Goal: Task Accomplishment & Management: Manage account settings

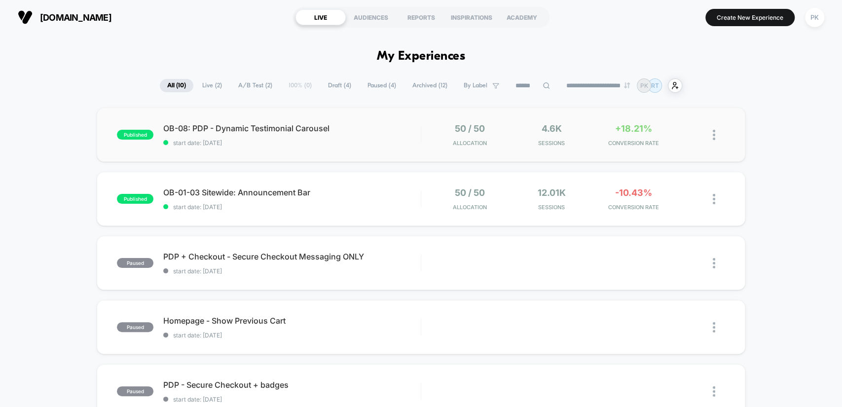
click at [208, 121] on div "published OB-08: PDP - Dynamic Testimonial Carousel start date: 9/19/2025 50 / …" at bounding box center [421, 135] width 648 height 54
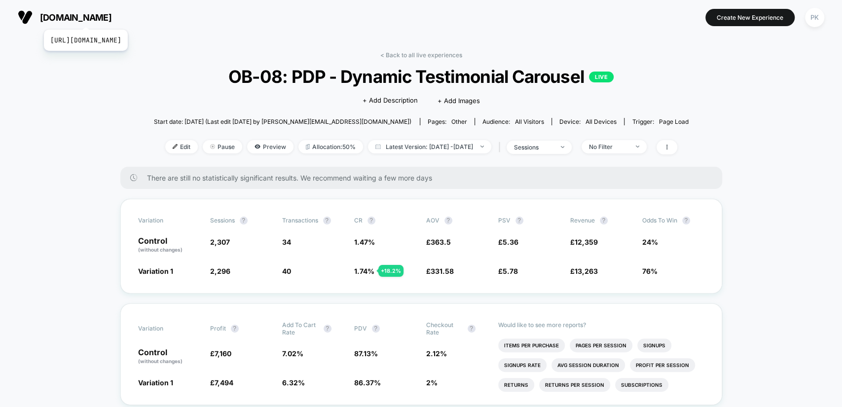
click at [112, 17] on span "[DOMAIN_NAME]" at bounding box center [76, 17] width 72 height 10
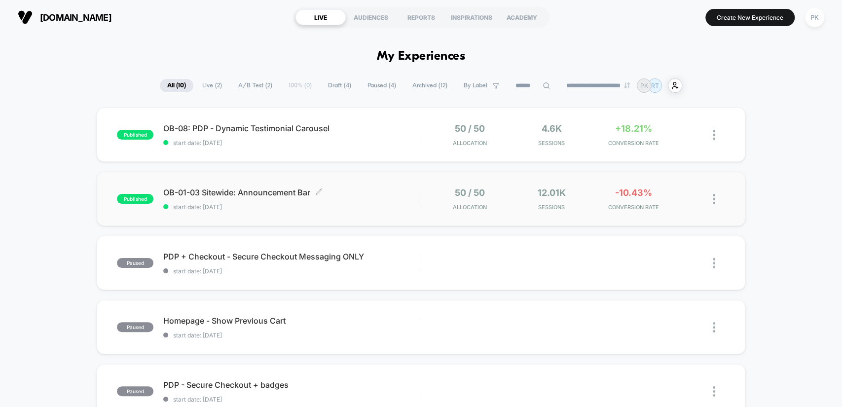
click at [310, 208] on span "start date: [DATE]" at bounding box center [291, 206] width 257 height 7
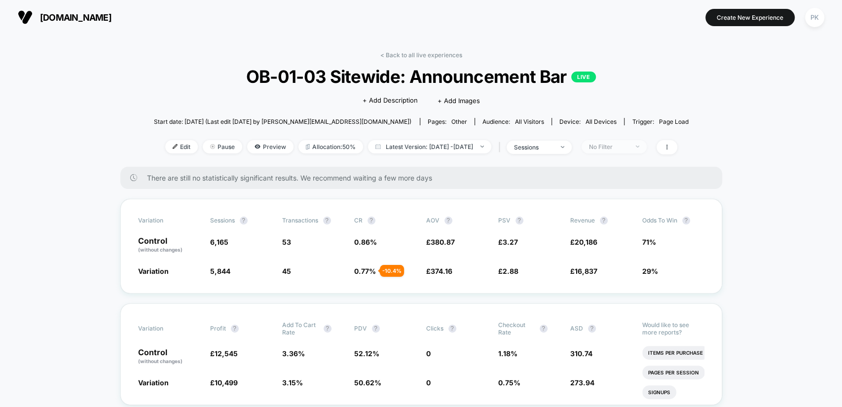
click at [629, 143] on div "No Filter" at bounding box center [608, 146] width 39 height 7
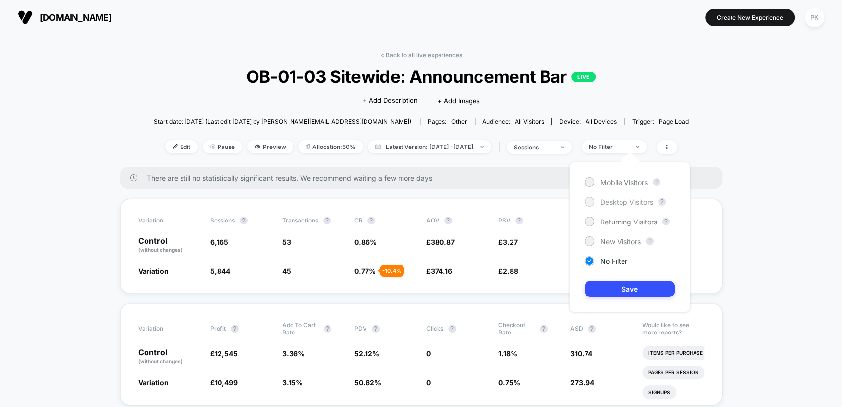
click at [637, 200] on span "Desktop Visitors" at bounding box center [626, 202] width 53 height 8
click at [607, 182] on span "Mobile Visitors" at bounding box center [623, 182] width 47 height 8
click at [630, 289] on button "Save" at bounding box center [630, 289] width 90 height 16
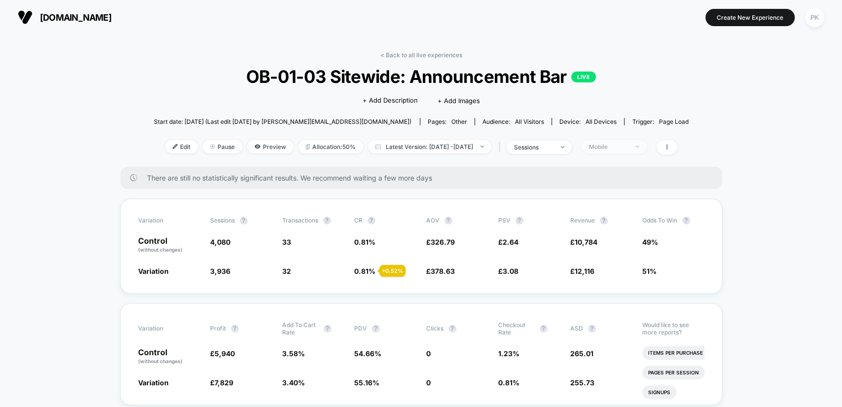
click at [629, 143] on div "Mobile" at bounding box center [608, 146] width 39 height 7
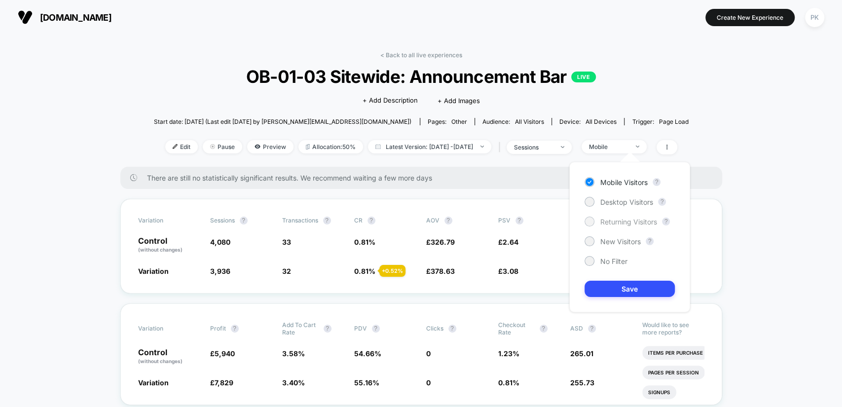
click at [626, 219] on span "Returning Visitors" at bounding box center [628, 222] width 57 height 8
click at [634, 296] on button "Save" at bounding box center [630, 289] width 90 height 16
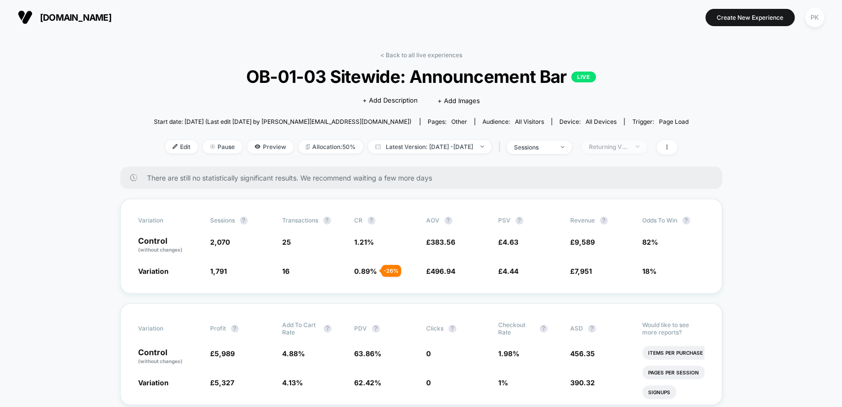
click at [647, 149] on span "Returning Visitors" at bounding box center [614, 146] width 65 height 13
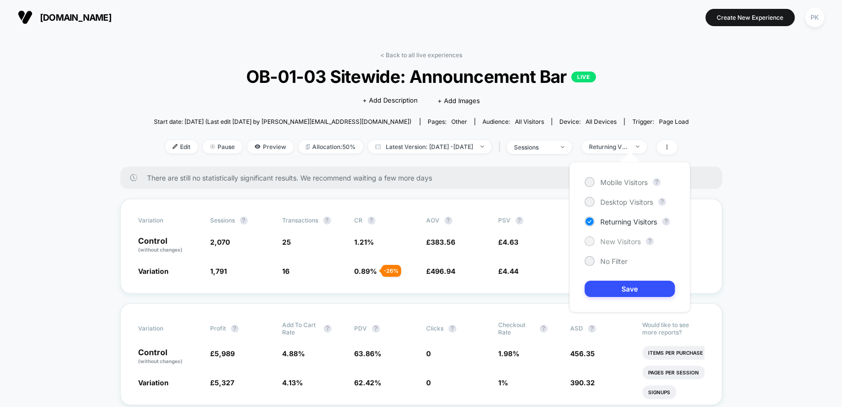
click at [612, 245] on div "New Visitors" at bounding box center [613, 241] width 56 height 10
click at [632, 280] on div "Mobile Visitors ? Desktop Visitors ? Returning Visitors ? New Visitors ? No Fil…" at bounding box center [629, 237] width 121 height 150
click at [632, 284] on button "Save" at bounding box center [630, 289] width 90 height 16
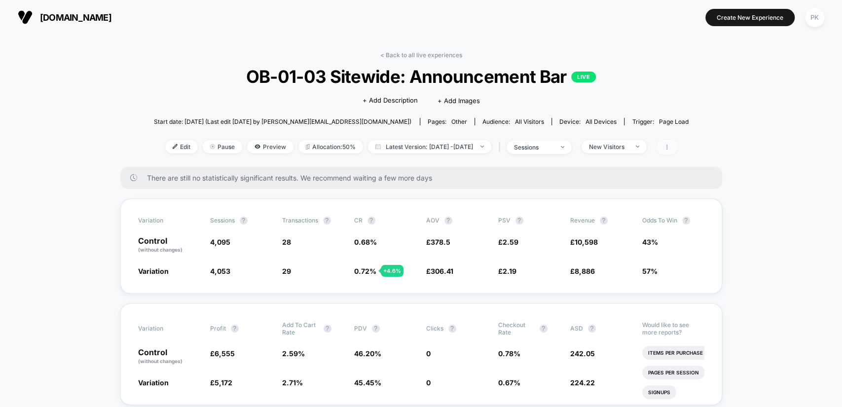
click at [677, 147] on span at bounding box center [667, 147] width 21 height 14
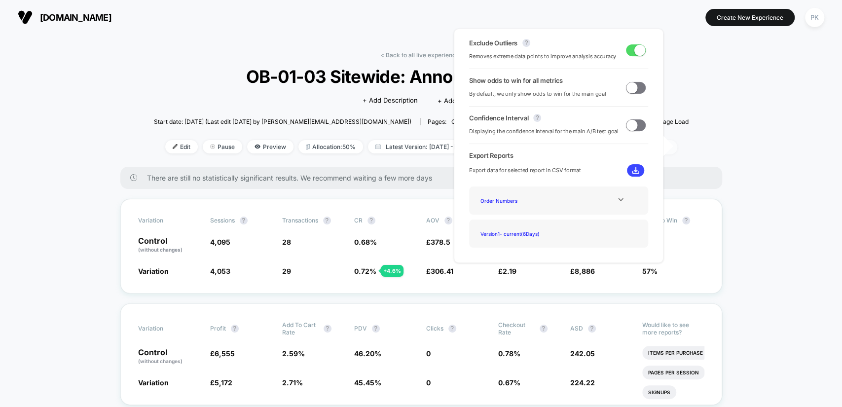
click at [677, 149] on span at bounding box center [667, 147] width 21 height 14
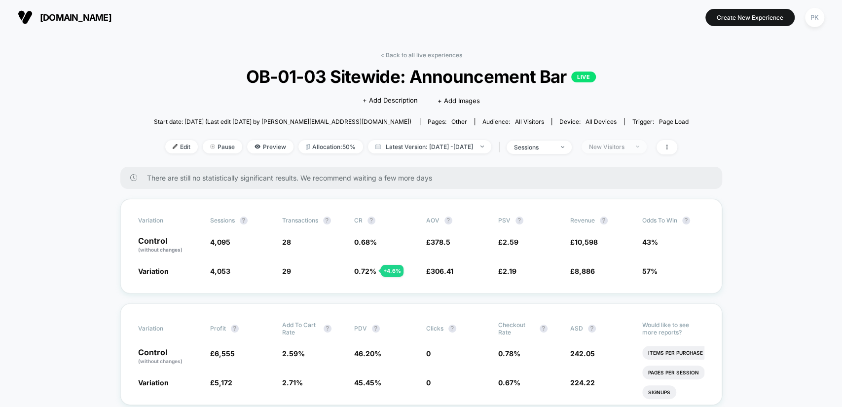
click at [635, 141] on span "New Visitors" at bounding box center [614, 146] width 65 height 13
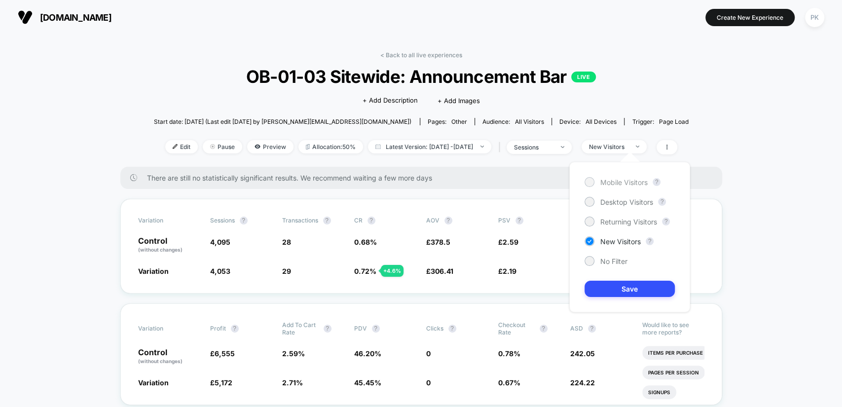
click at [616, 182] on span "Mobile Visitors" at bounding box center [623, 182] width 47 height 8
click at [630, 287] on button "Save" at bounding box center [630, 289] width 90 height 16
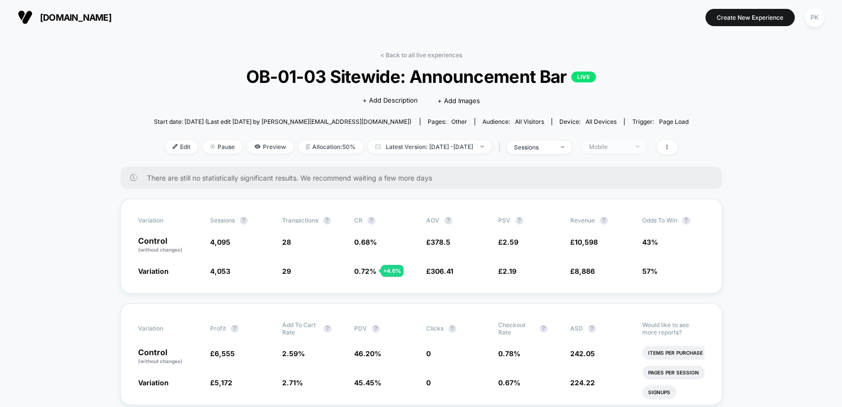
click at [623, 147] on div "Mobile" at bounding box center [608, 146] width 39 height 7
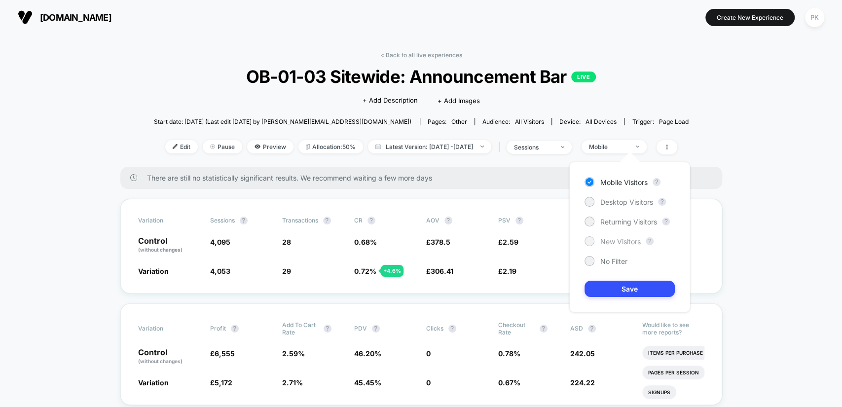
click at [592, 241] on div at bounding box center [589, 240] width 7 height 7
click at [643, 288] on button "Save" at bounding box center [630, 289] width 90 height 16
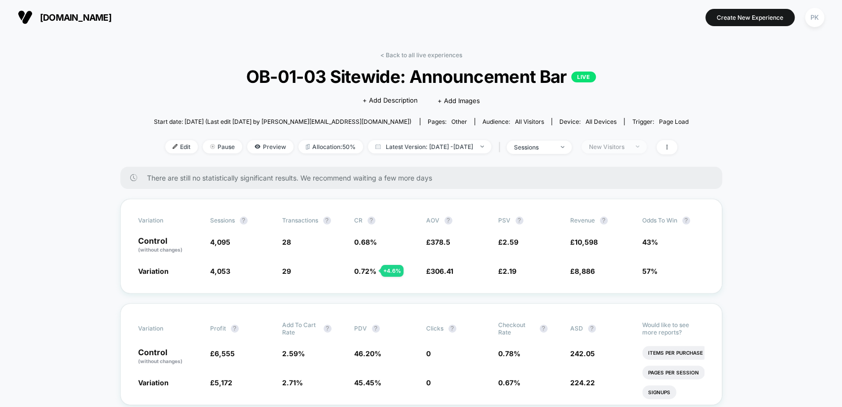
click at [626, 144] on div "New Visitors" at bounding box center [608, 146] width 39 height 7
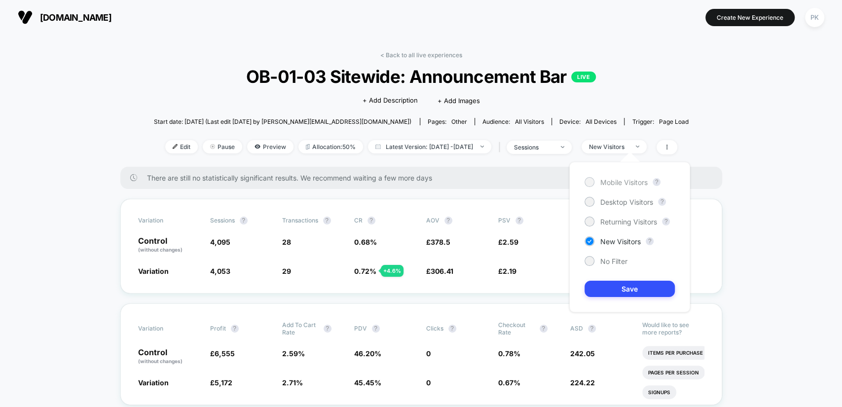
click at [634, 179] on span "Mobile Visitors" at bounding box center [623, 182] width 47 height 8
click at [624, 288] on button "Save" at bounding box center [630, 289] width 90 height 16
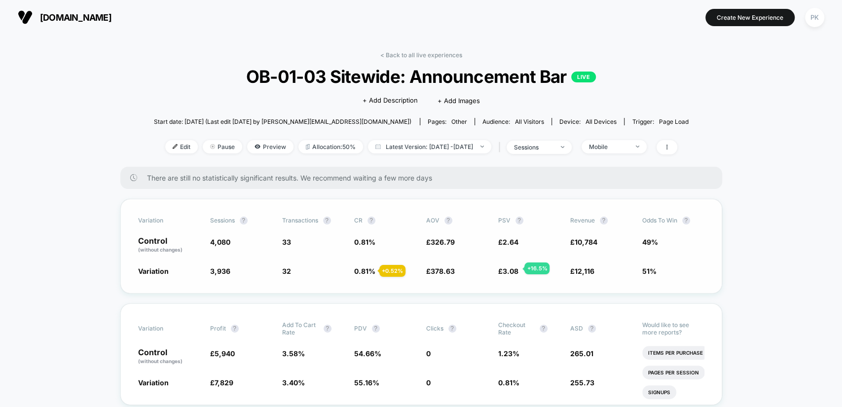
click at [512, 268] on span "3.08" at bounding box center [511, 271] width 16 height 8
click at [624, 147] on div "Mobile" at bounding box center [608, 146] width 39 height 7
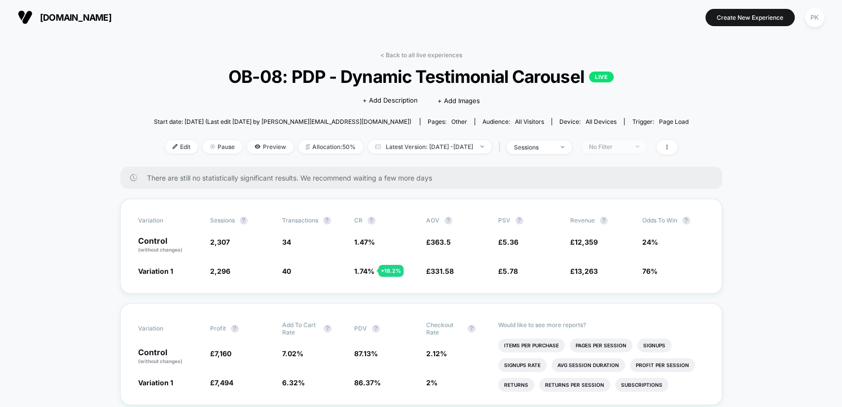
click at [620, 145] on div "No Filter" at bounding box center [608, 146] width 39 height 7
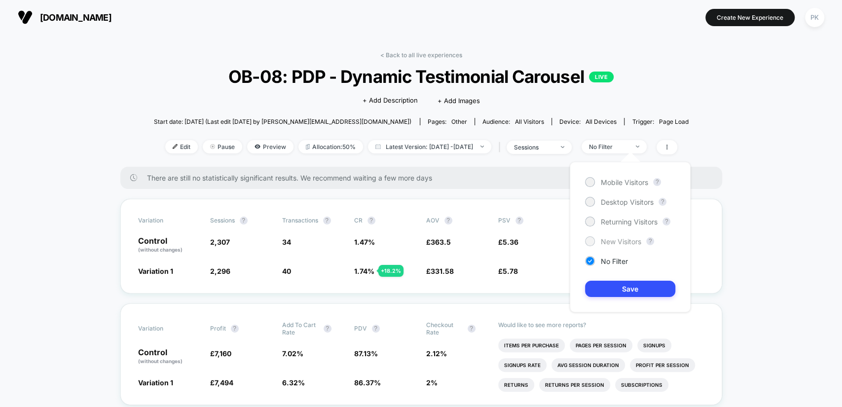
click at [625, 237] on span "New Visitors" at bounding box center [621, 241] width 40 height 8
click at [637, 287] on button "Save" at bounding box center [630, 289] width 90 height 16
